Goal: Download file/media

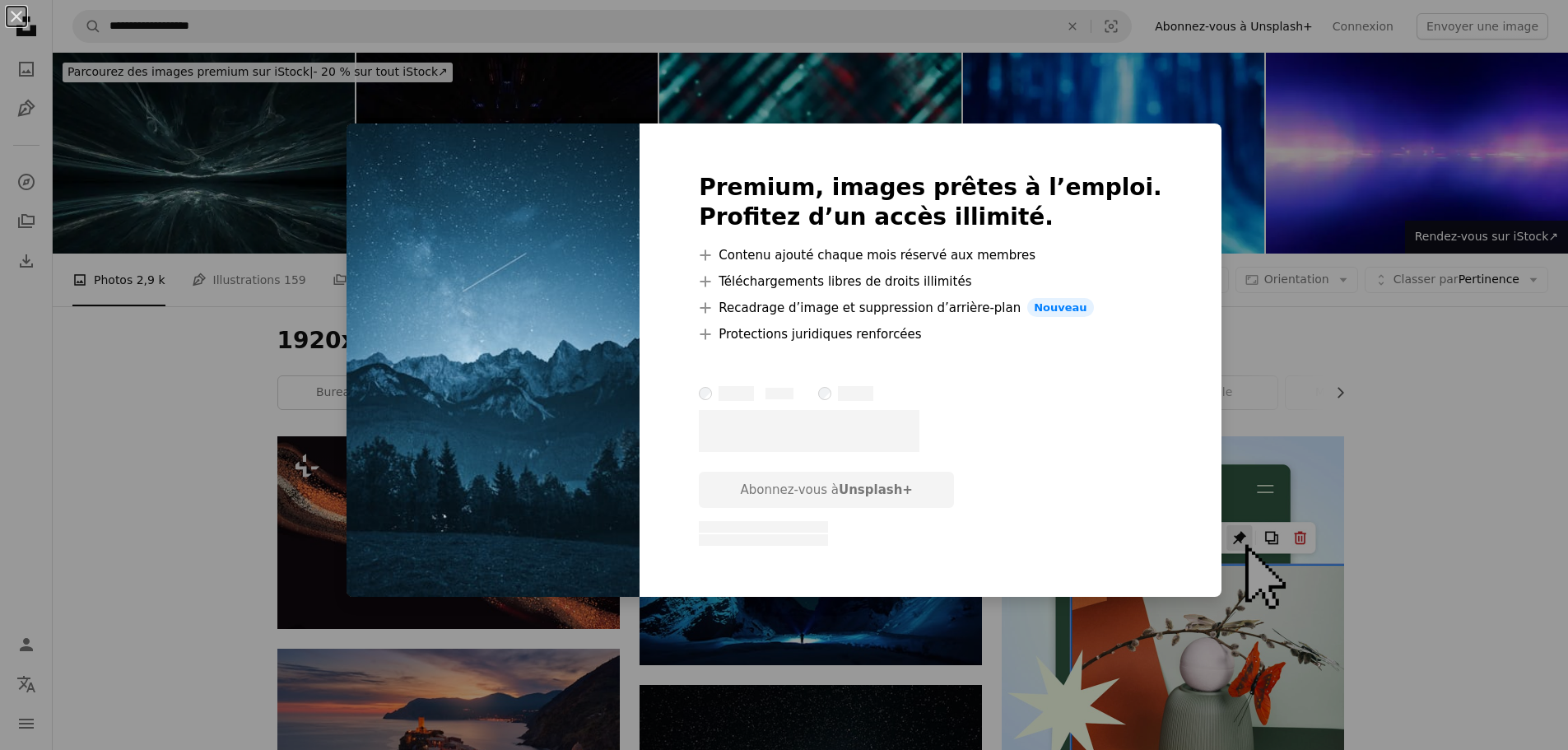
scroll to position [1069, 0]
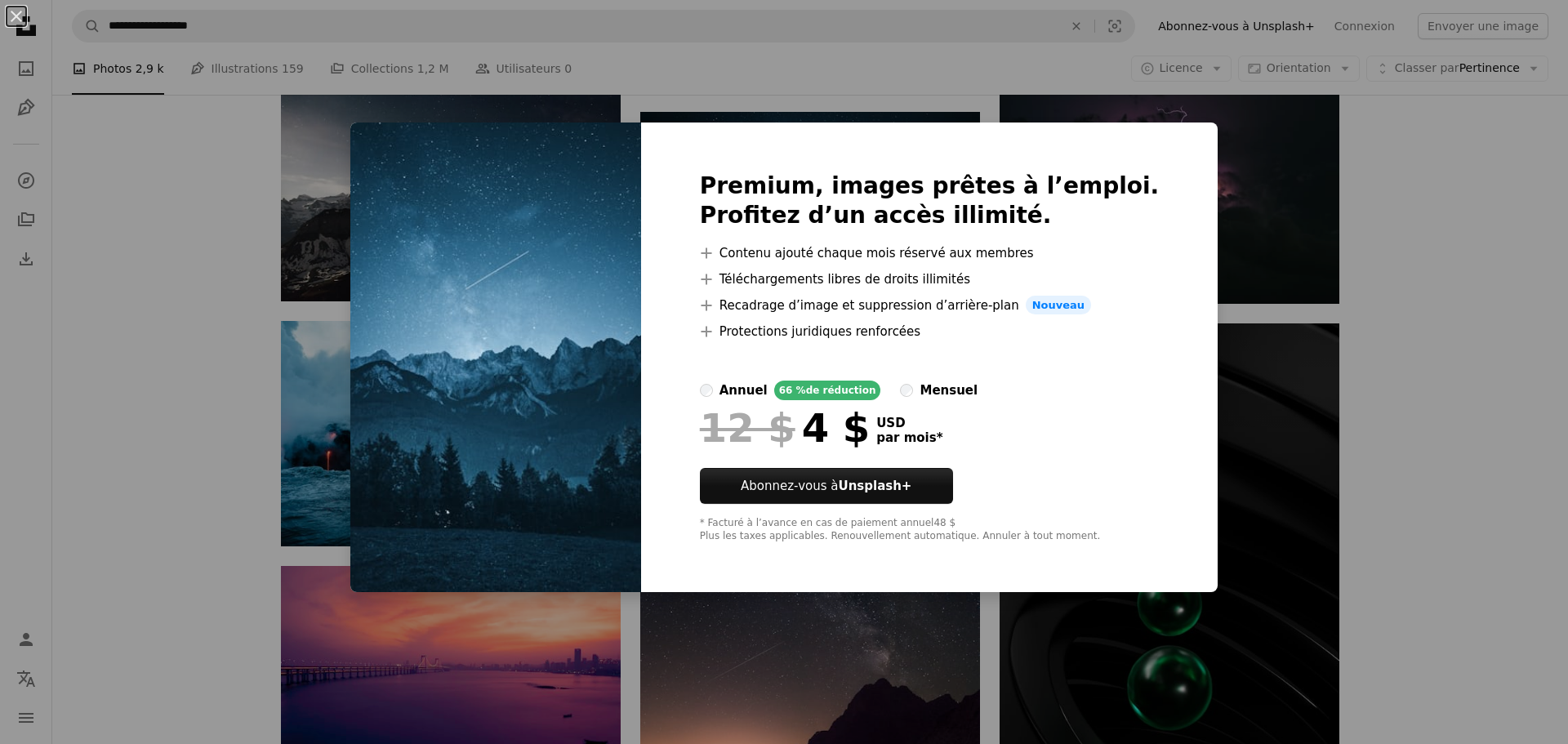
click at [1202, 155] on div "An X shape Premium, images prêtes à l’emploi. Profitez d’un accès illimité. A p…" at bounding box center [784, 372] width 1568 height 744
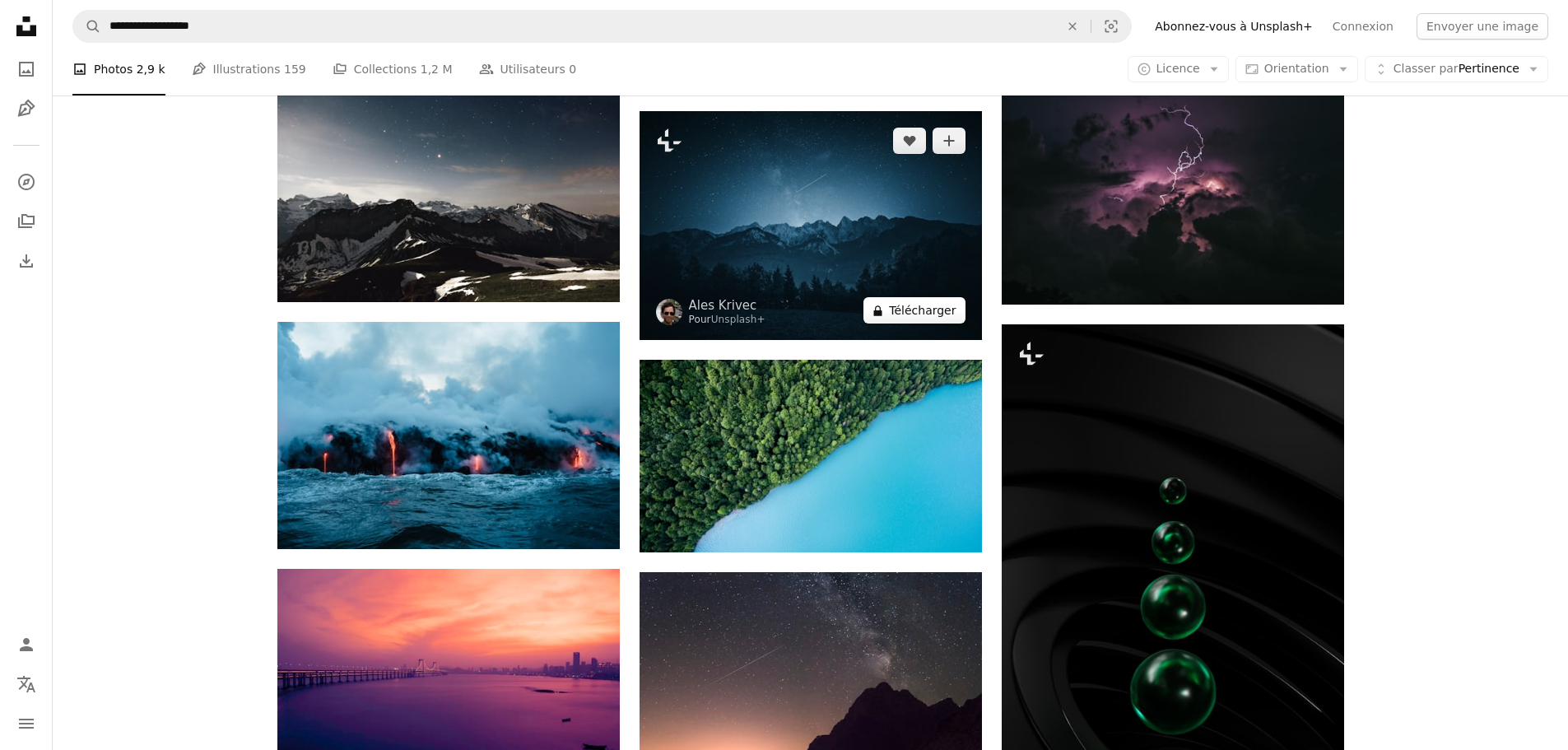
click at [919, 309] on button "A lock Télécharger" at bounding box center [914, 310] width 101 height 26
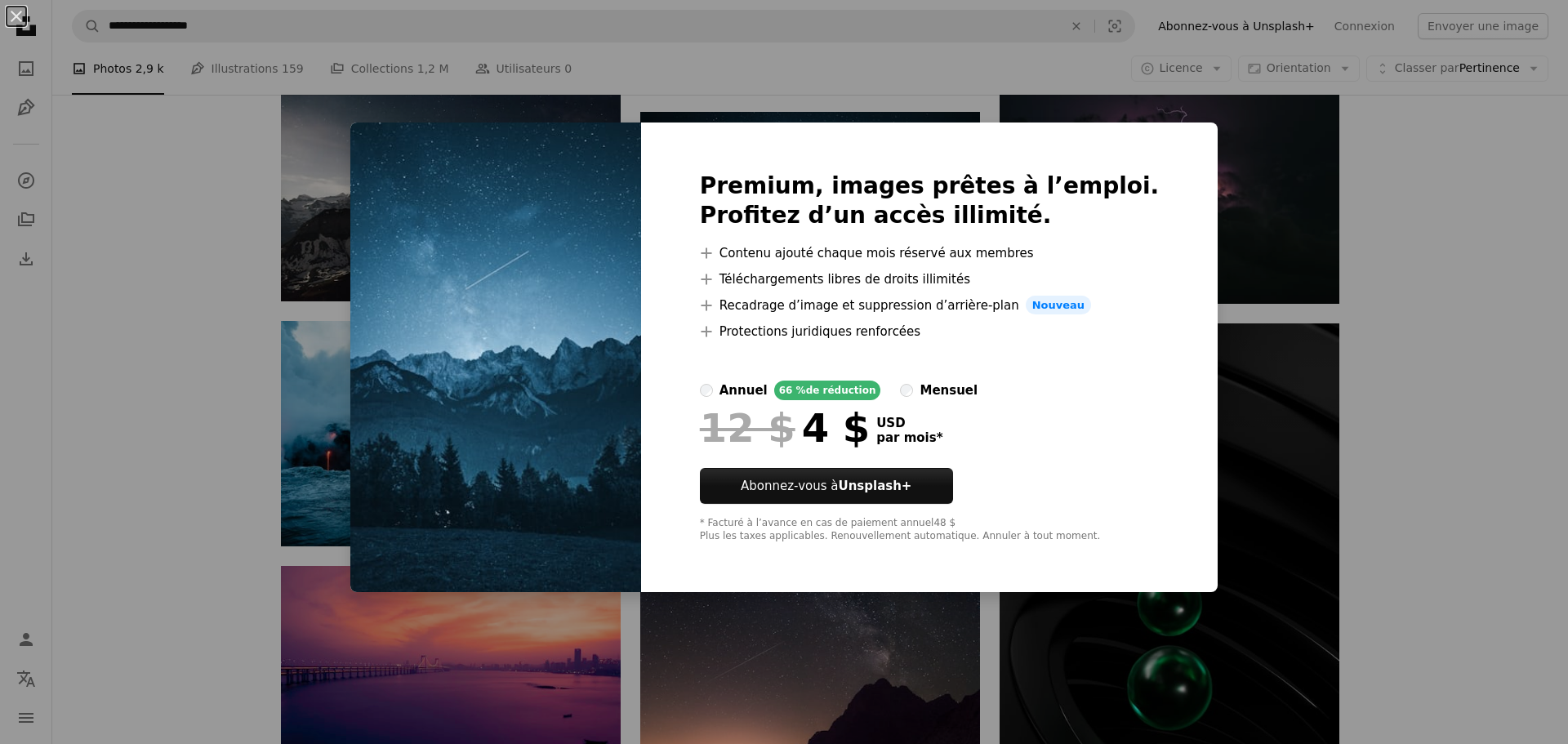
click at [766, 85] on div "An X shape Premium, images prêtes à l’emploi. Profitez d’un accès illimité. A p…" at bounding box center [784, 372] width 1568 height 744
